Goal: Navigation & Orientation: Find specific page/section

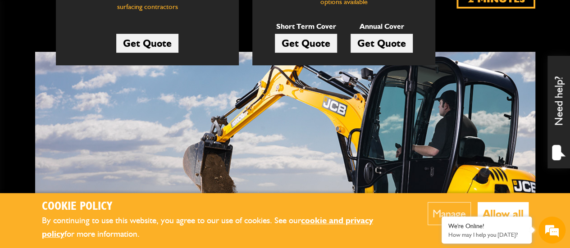
scroll to position [451, 0]
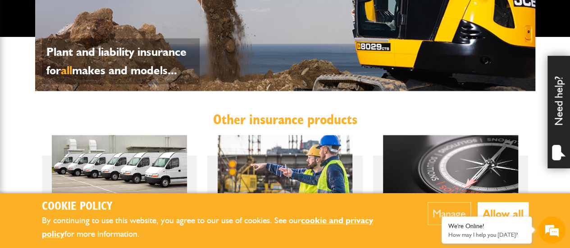
click at [517, 209] on button "Allow all" at bounding box center [503, 213] width 51 height 23
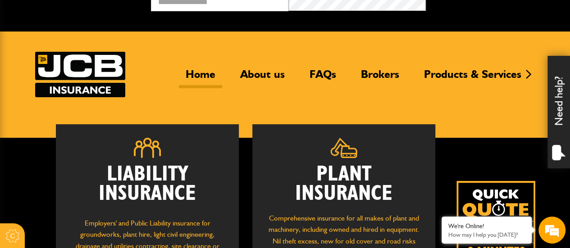
scroll to position [0, 0]
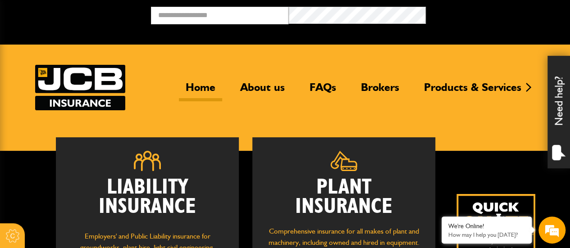
click at [211, 87] on link "Home" at bounding box center [200, 91] width 43 height 21
